Goal: Task Accomplishment & Management: Manage account settings

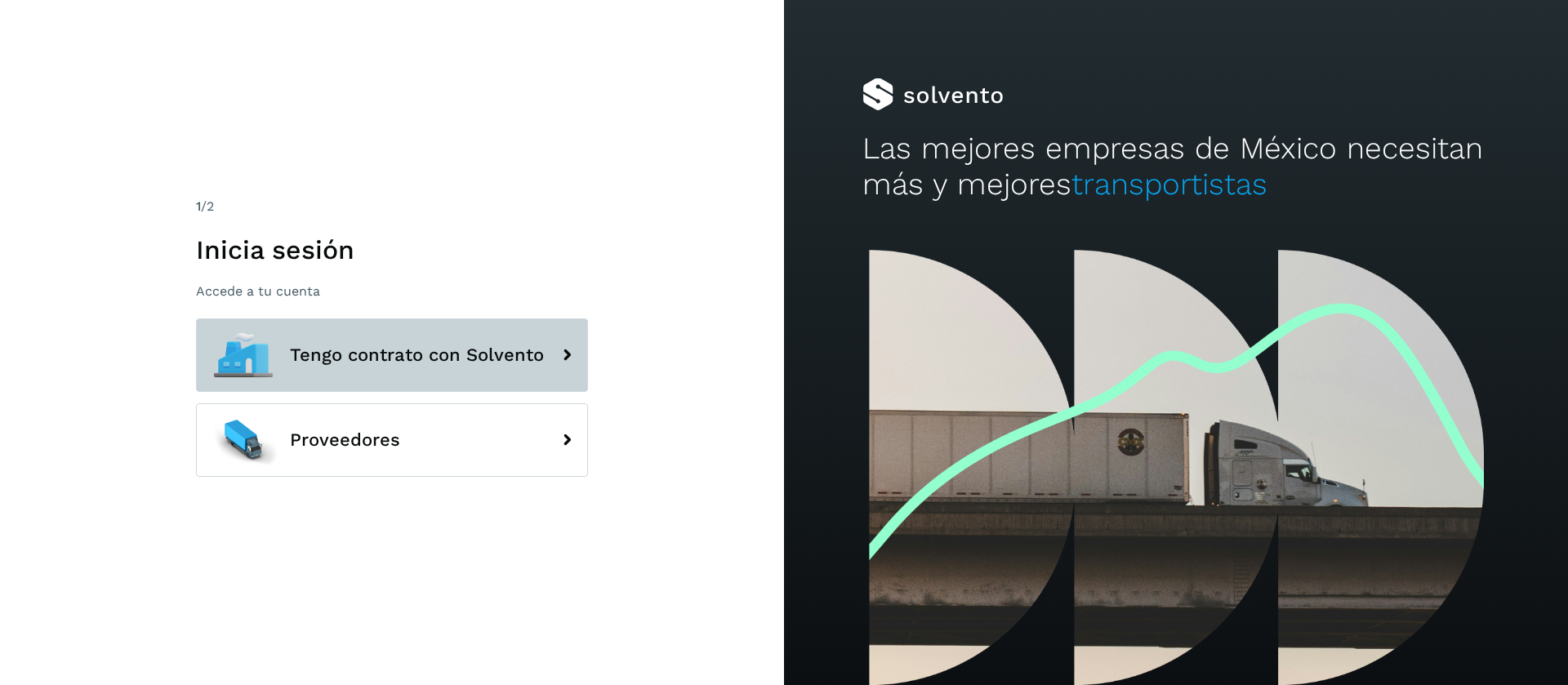
click at [556, 339] on icon at bounding box center [566, 354] width 32 height 32
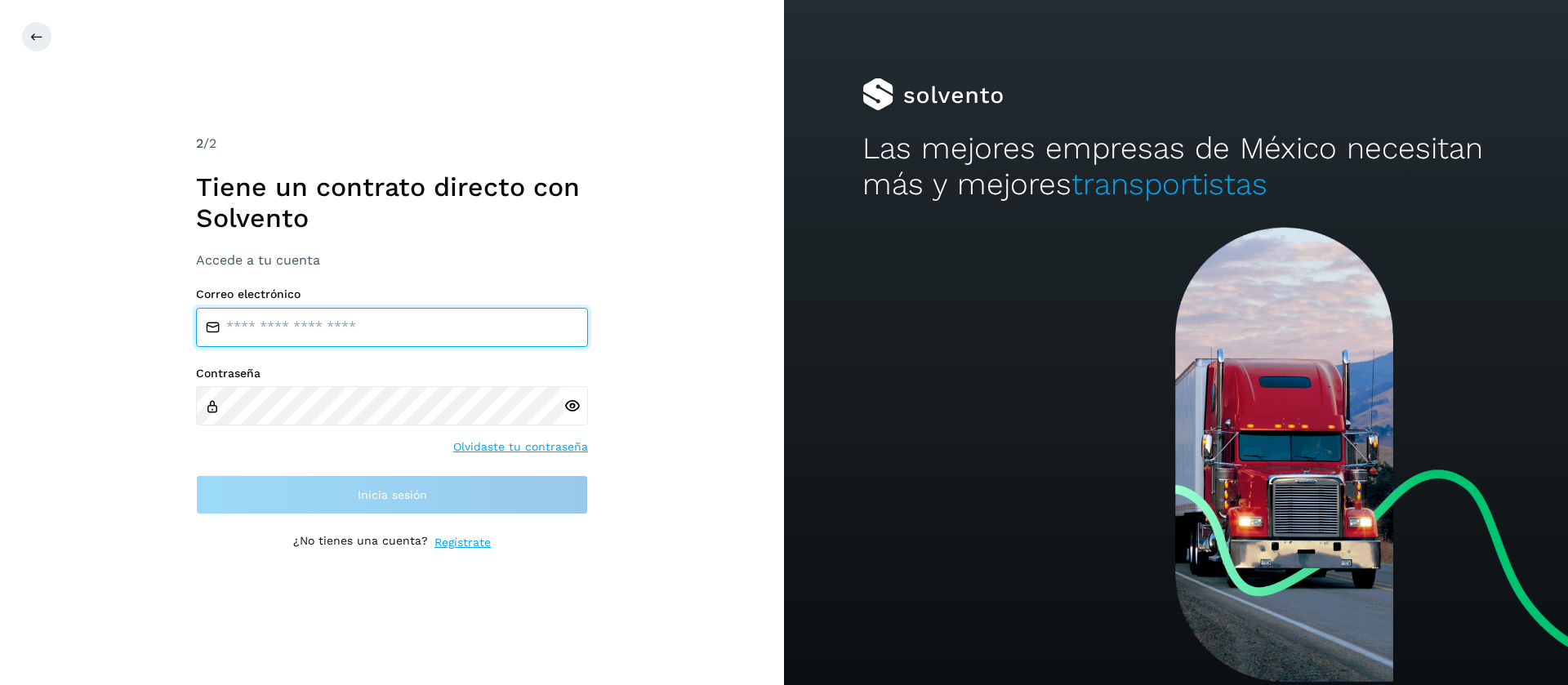
click at [422, 327] on input "email" at bounding box center [392, 327] width 392 height 40
click at [418, 345] on input "email" at bounding box center [392, 327] width 392 height 40
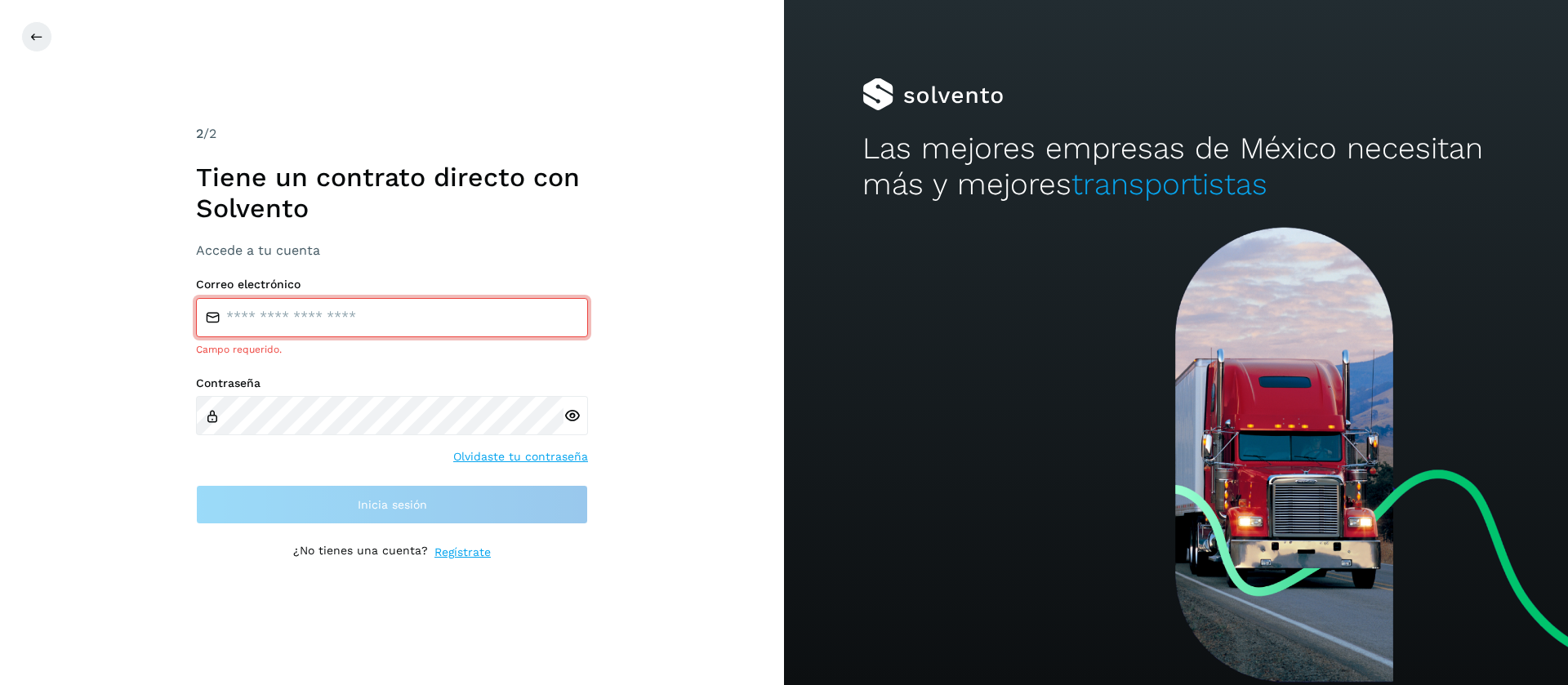
type input "**********"
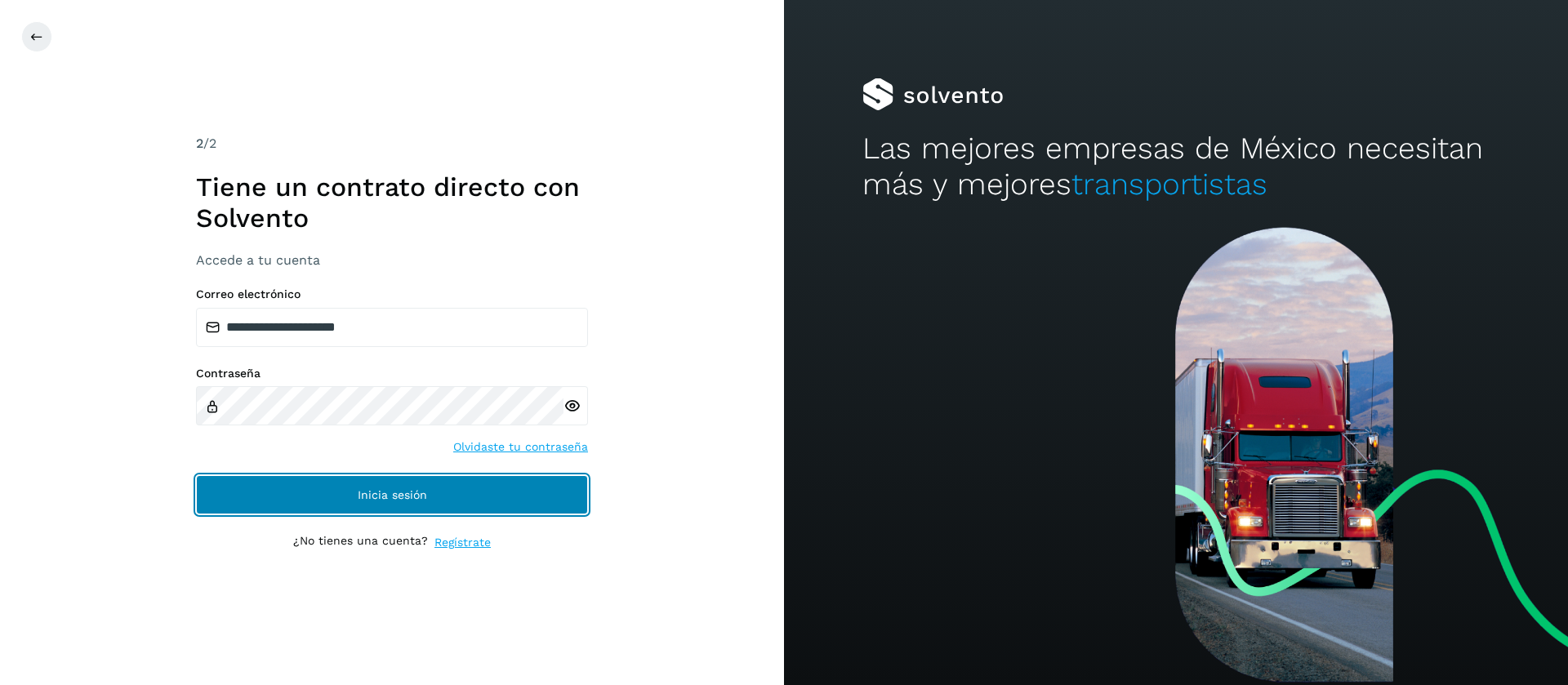
click at [425, 503] on button "Inicia sesión" at bounding box center [392, 494] width 392 height 40
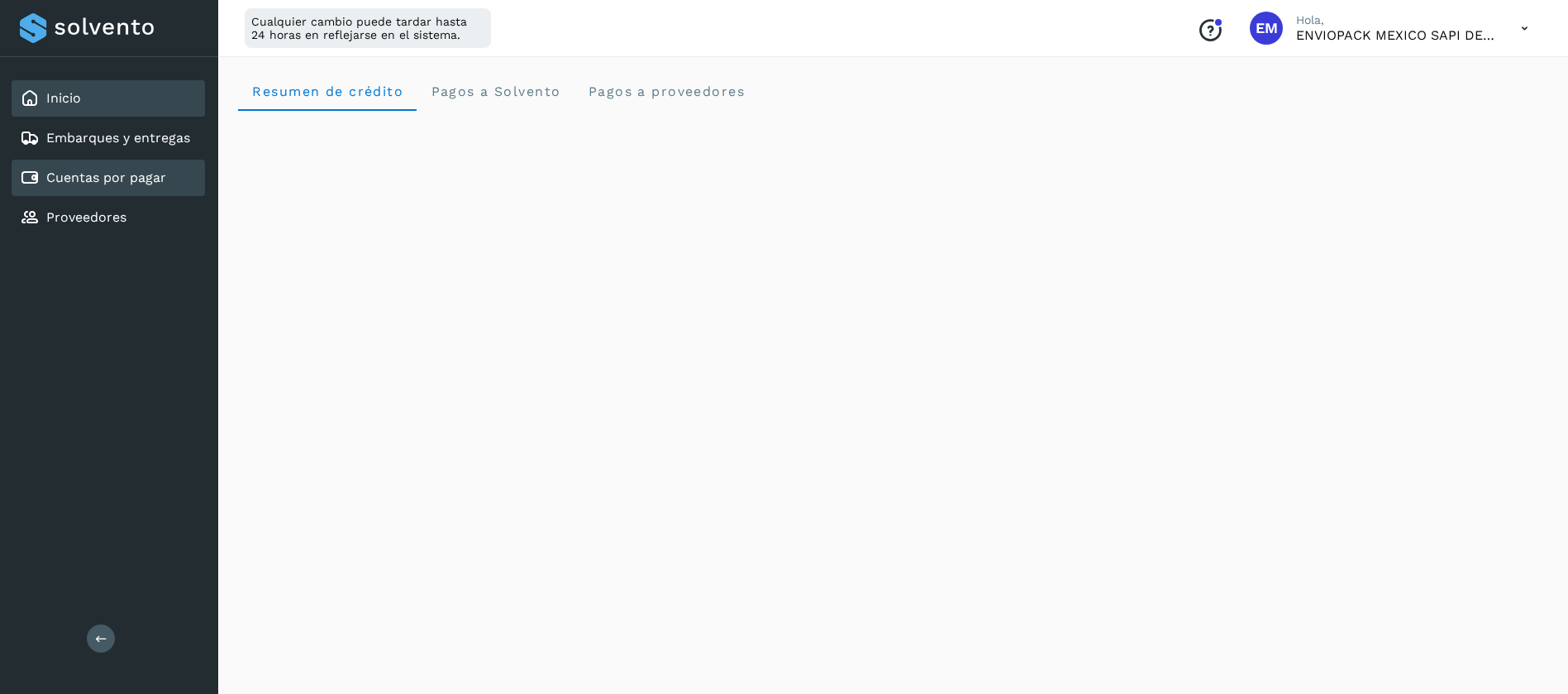
click at [114, 173] on link "Cuentas por pagar" at bounding box center [106, 177] width 120 height 16
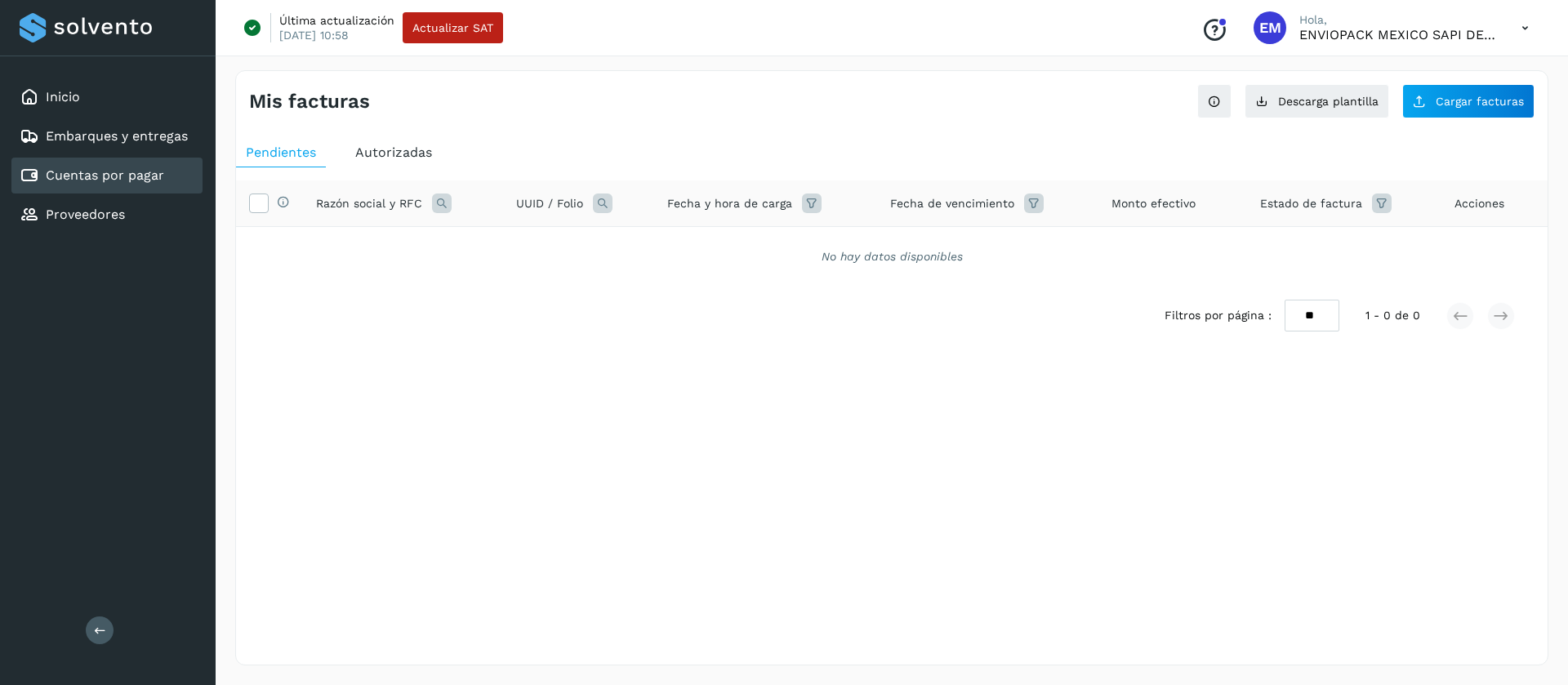
click at [352, 149] on div "Autorizadas" at bounding box center [393, 153] width 97 height 29
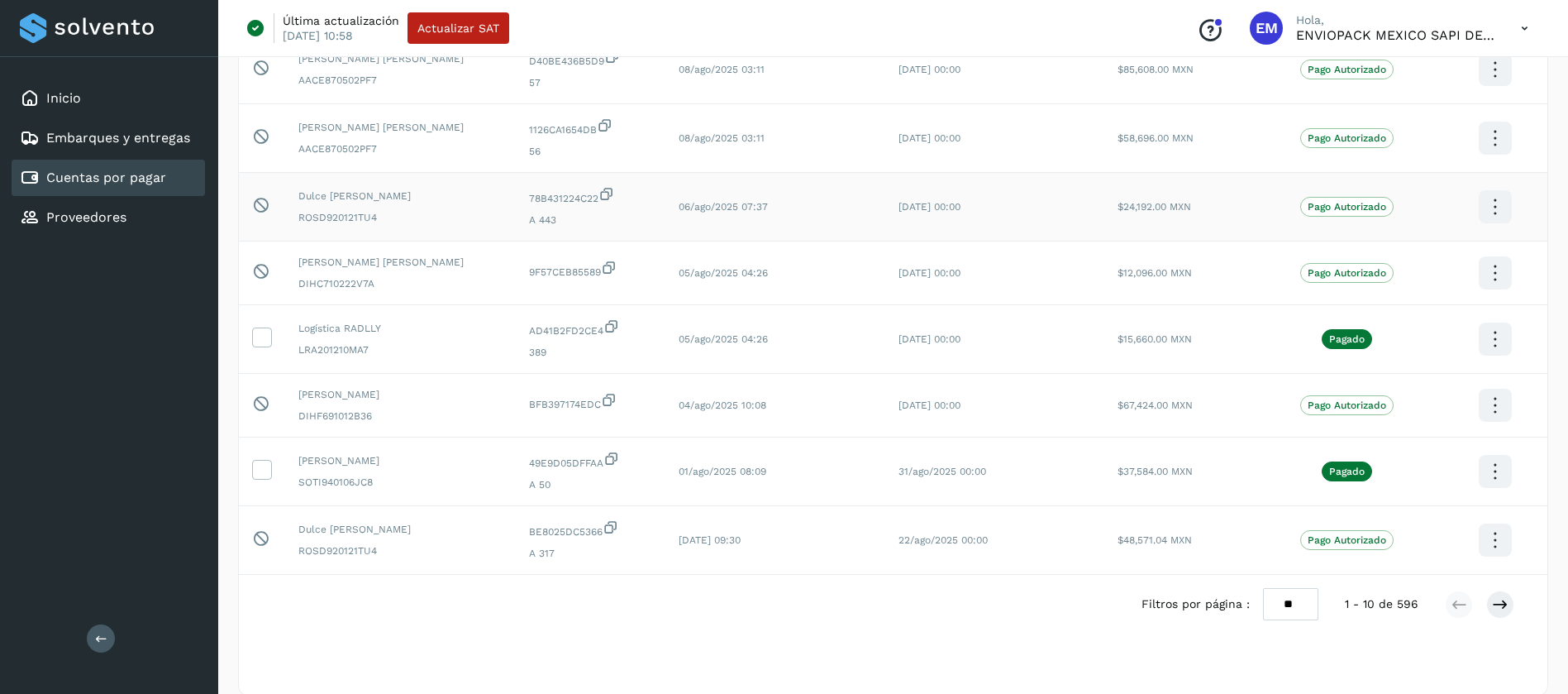
scroll to position [353, 0]
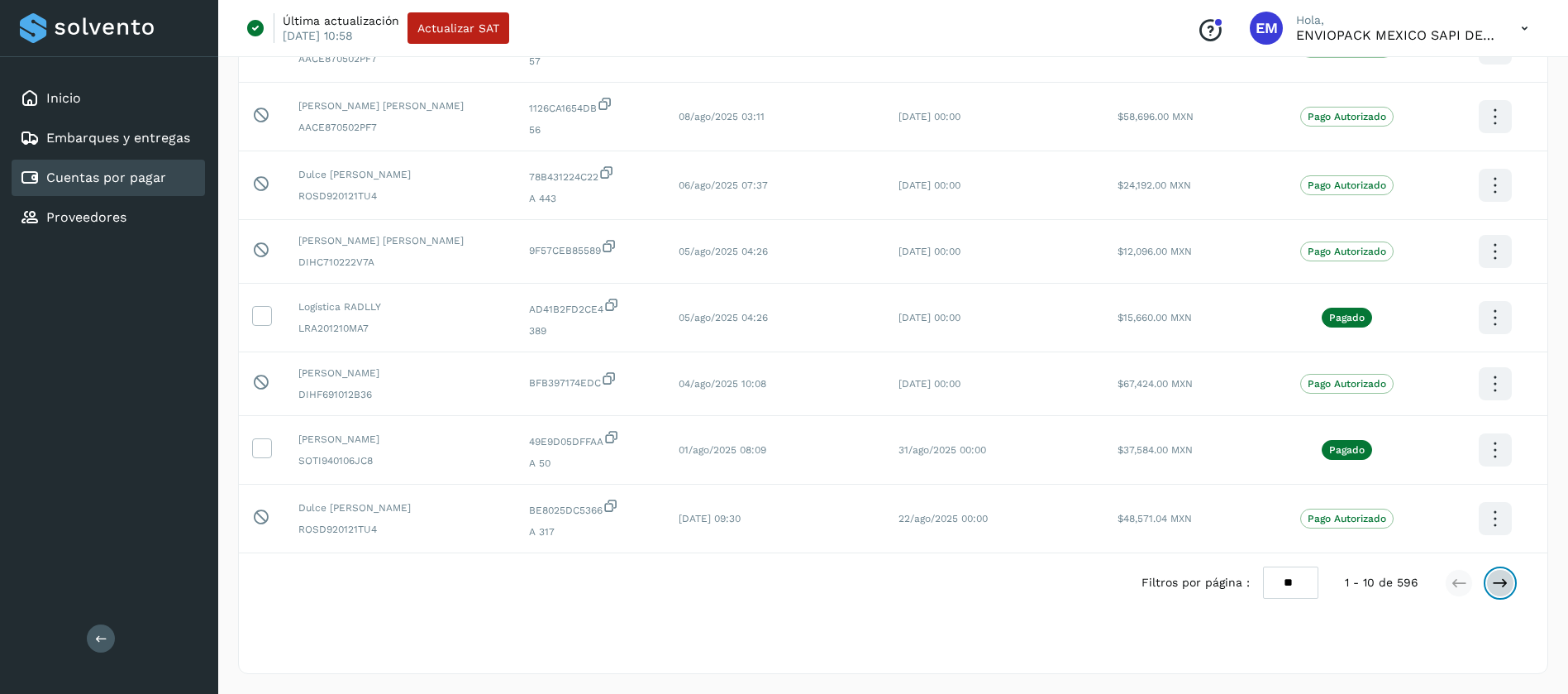
click at [1509, 586] on button at bounding box center [1501, 583] width 28 height 28
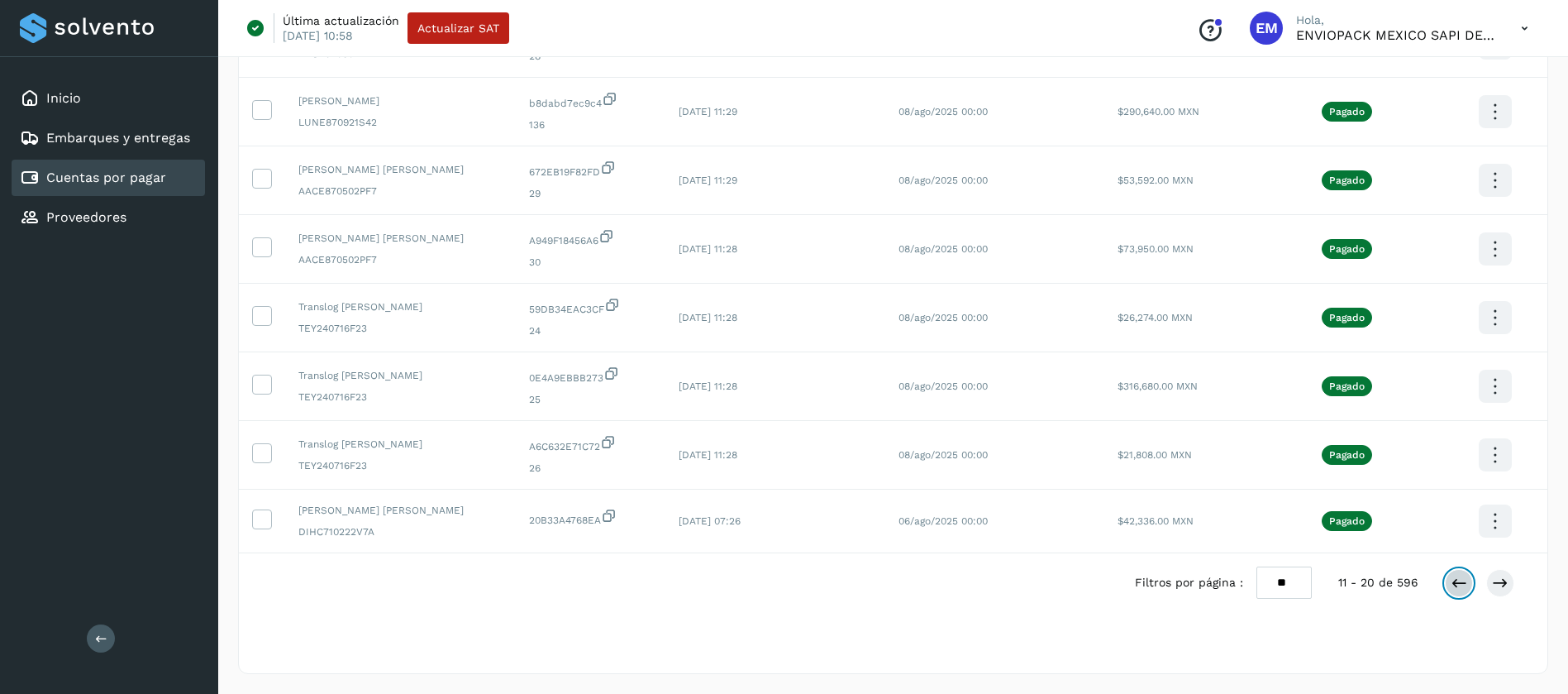
click at [1456, 591] on button at bounding box center [1459, 583] width 28 height 28
